Goal: Information Seeking & Learning: Learn about a topic

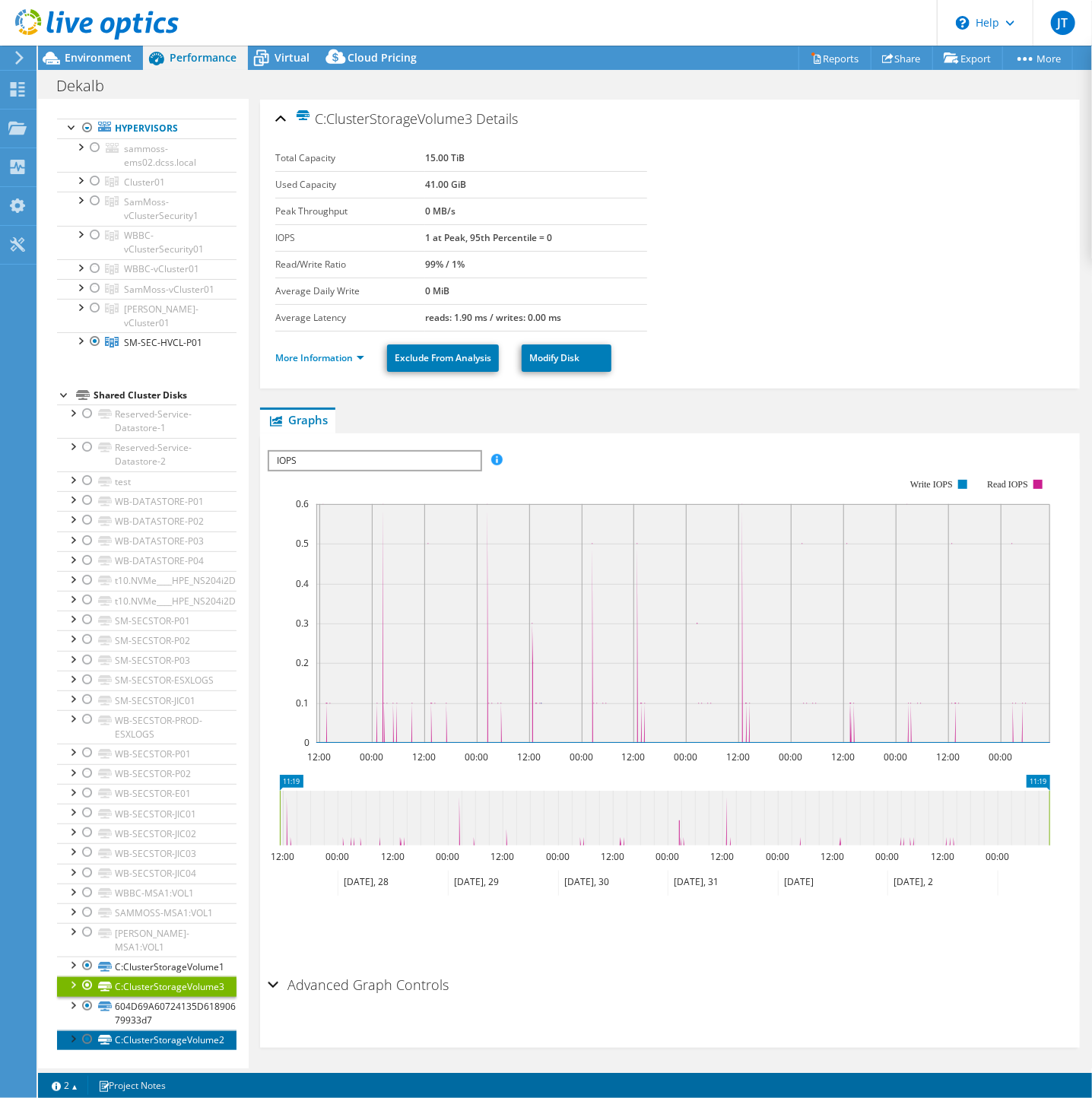
click at [139, 1040] on link "C:ClusterStorageVolume2" at bounding box center [147, 1039] width 180 height 20
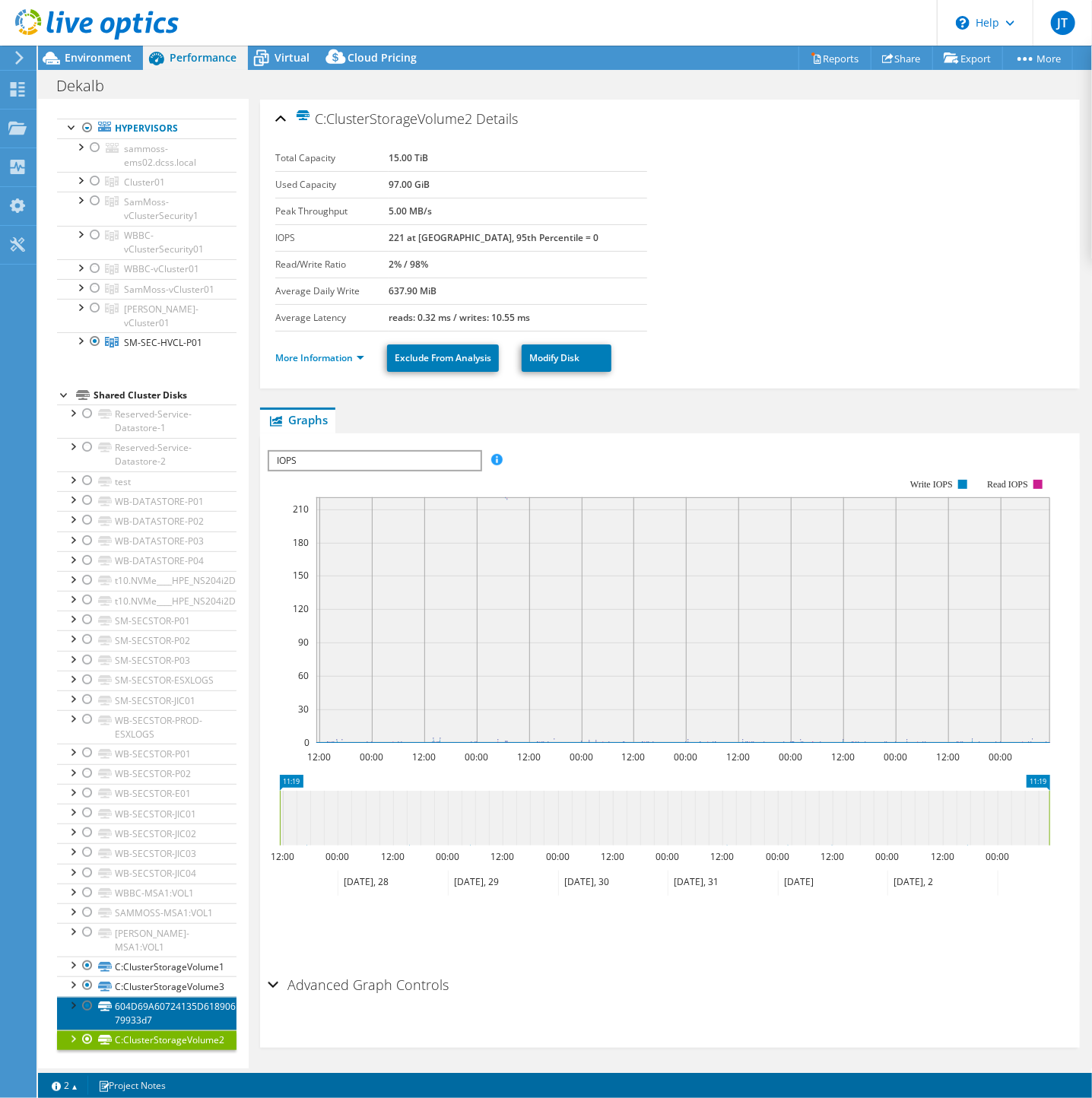
click at [138, 1011] on link "604D69A60724135D618906F264C30BC8-79933d7" at bounding box center [147, 1014] width 180 height 34
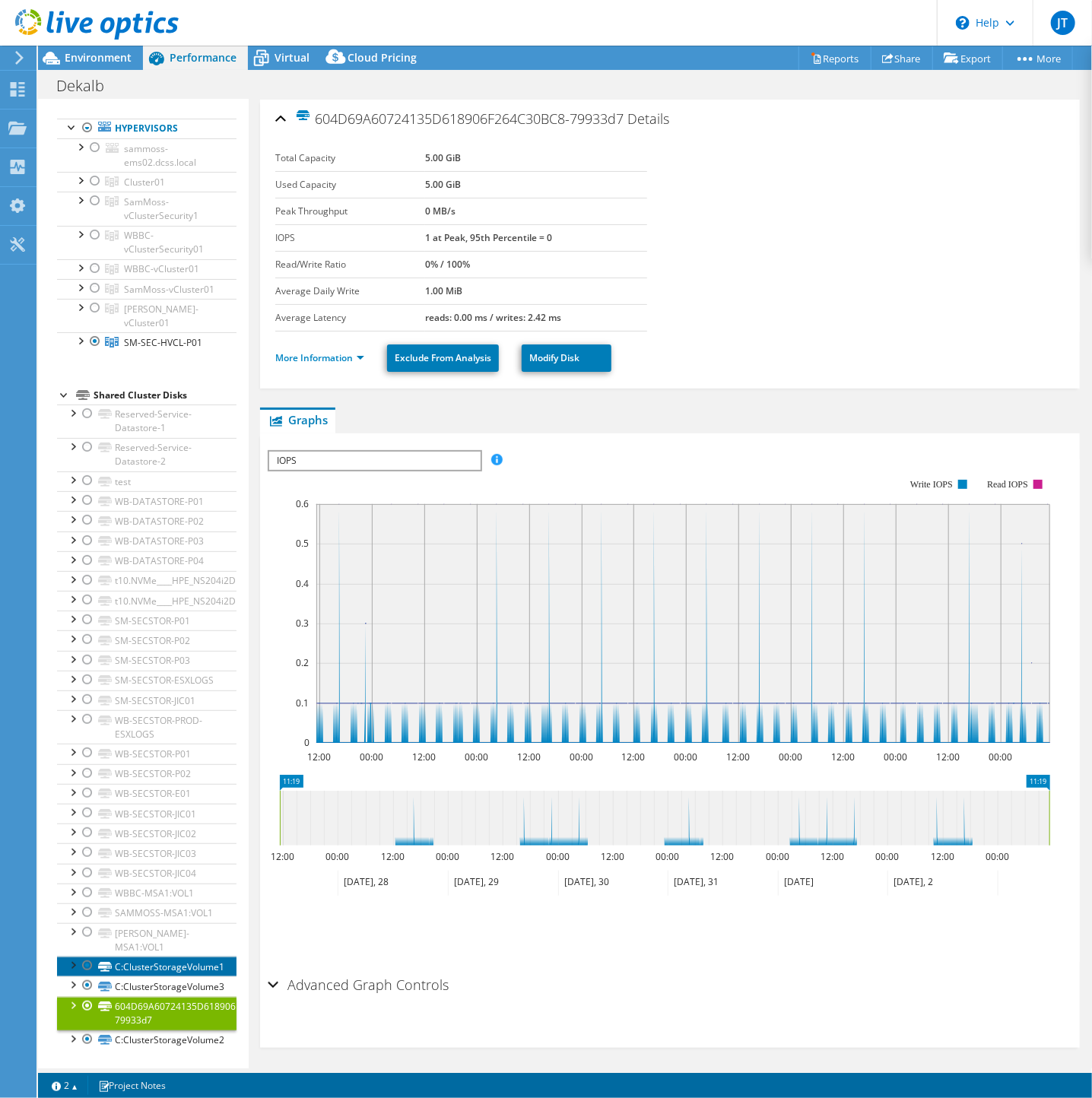
click at [144, 968] on link "C:ClusterStorageVolume1" at bounding box center [147, 966] width 180 height 20
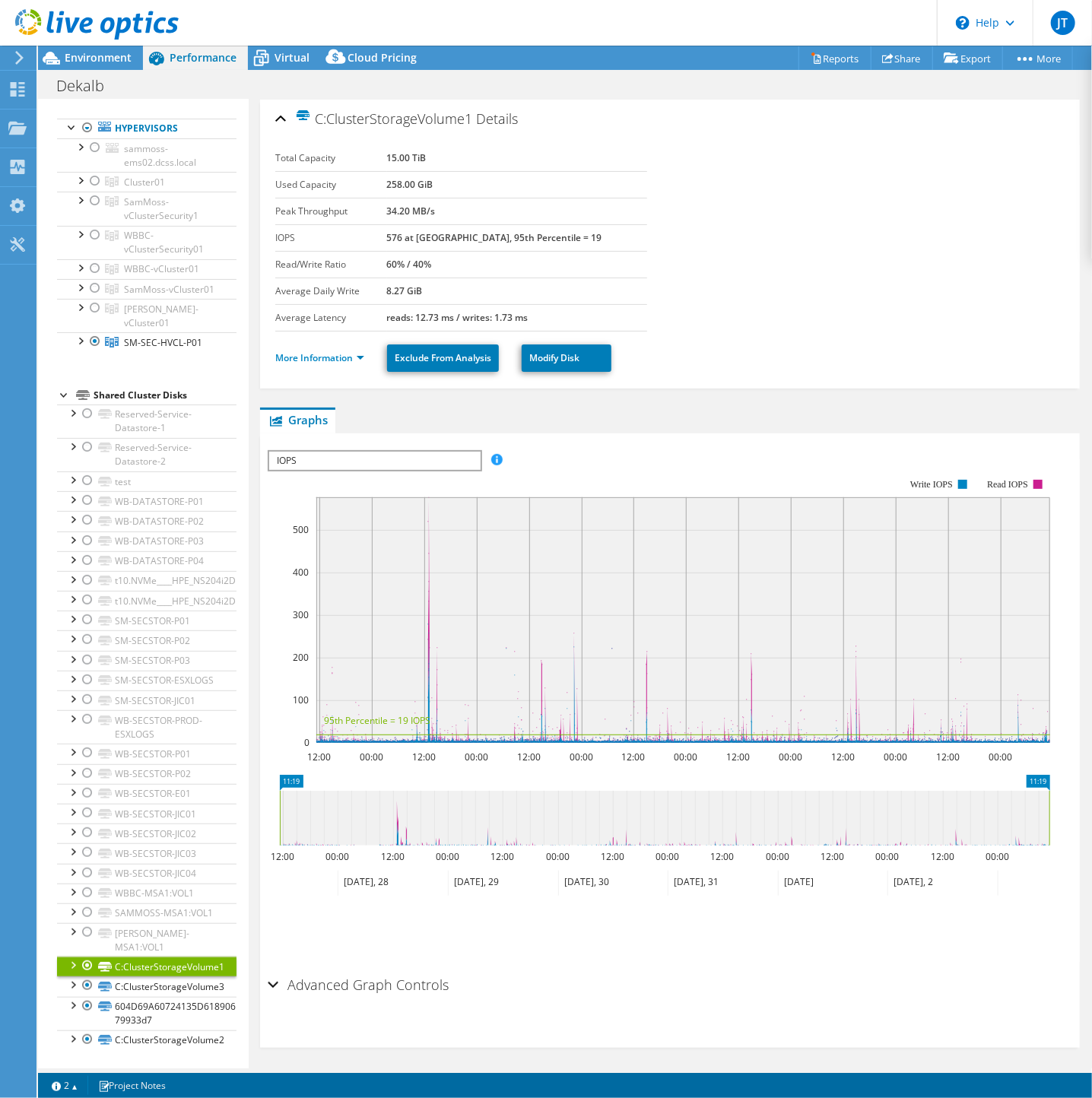
click at [74, 965] on div at bounding box center [72, 963] width 15 height 15
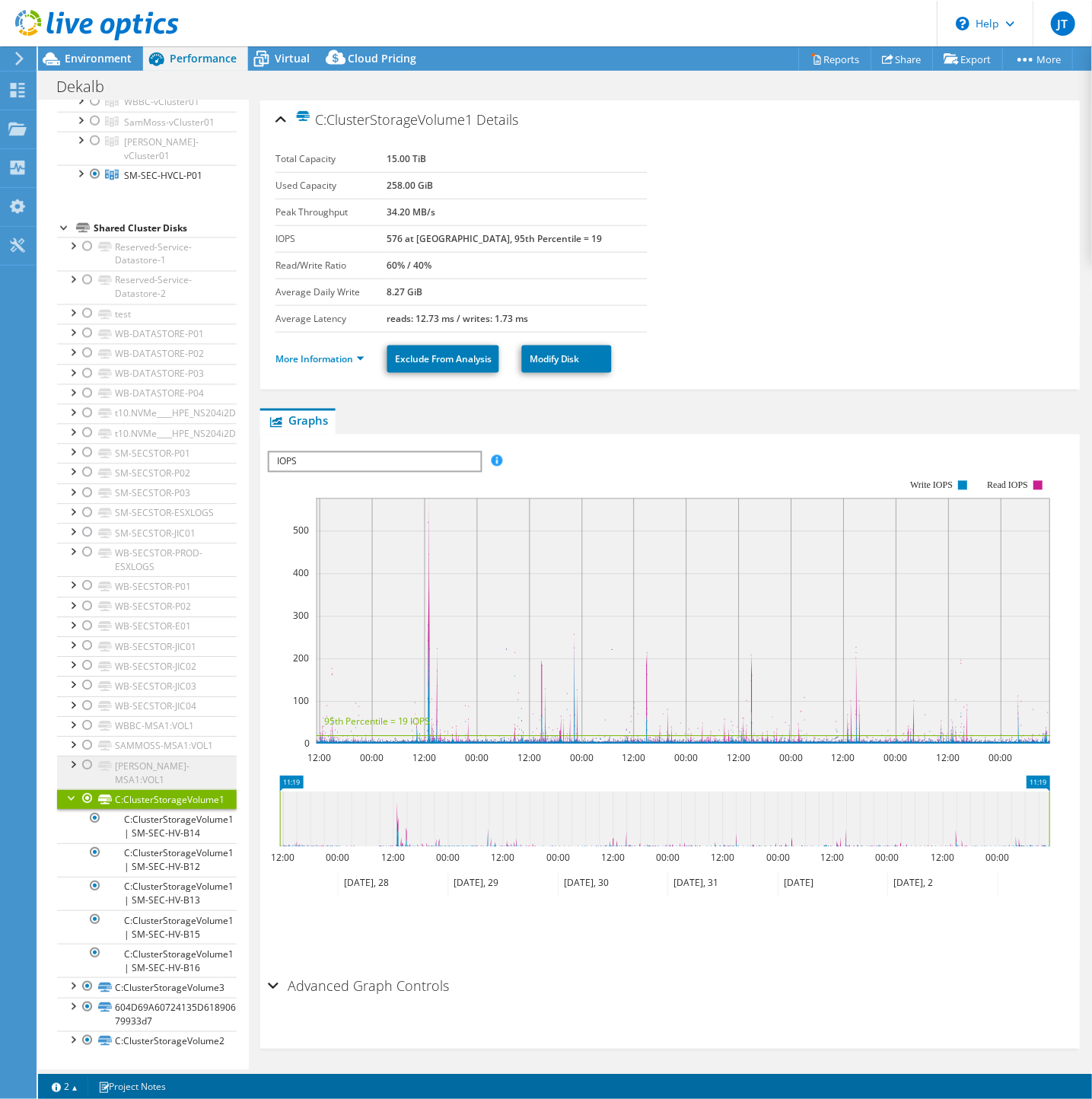
scroll to position [291, 0]
click at [279, 57] on span "Virtual" at bounding box center [292, 58] width 35 height 14
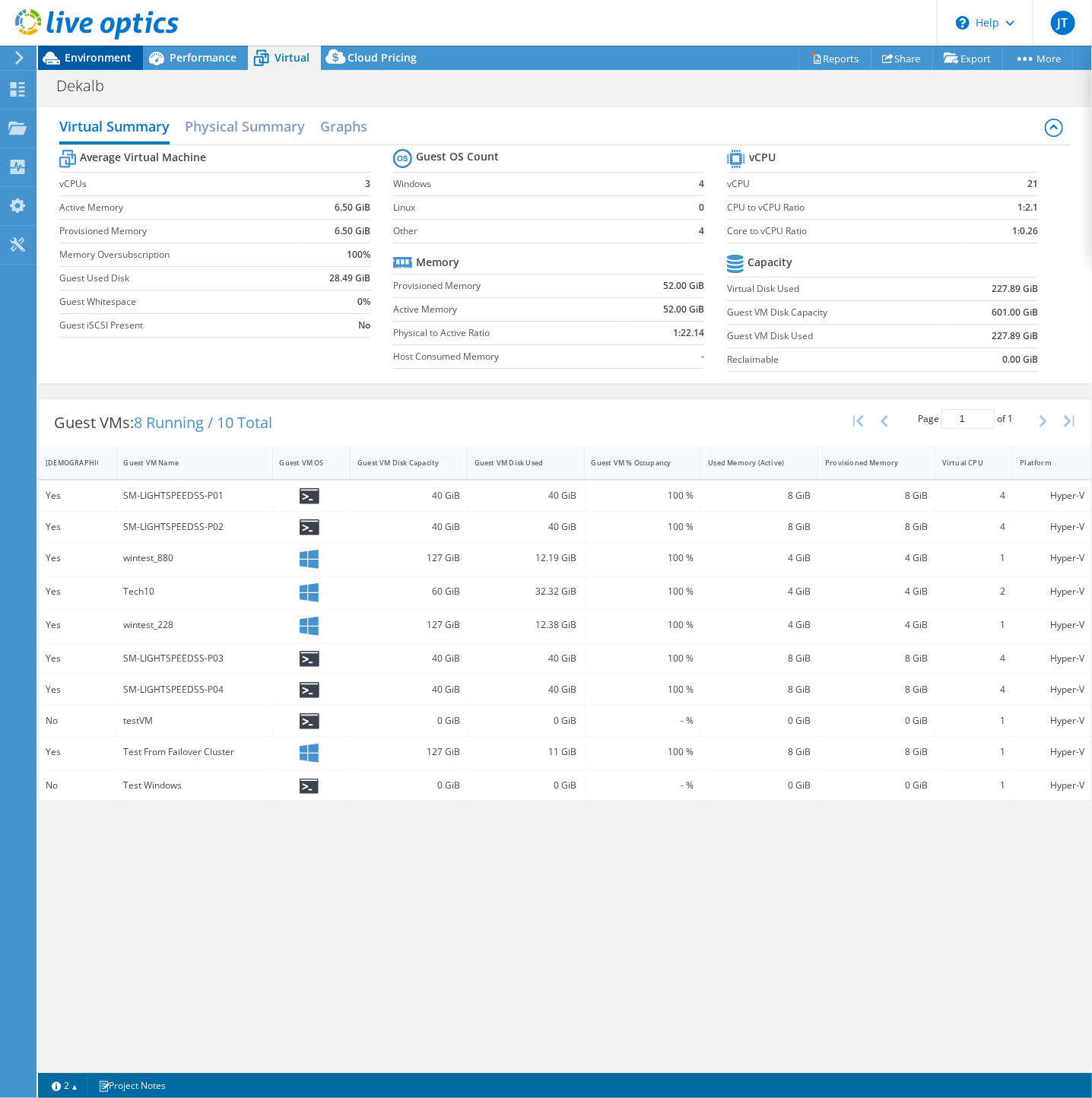
click at [97, 59] on span "Environment" at bounding box center [98, 58] width 67 height 14
